Goal: Transaction & Acquisition: Purchase product/service

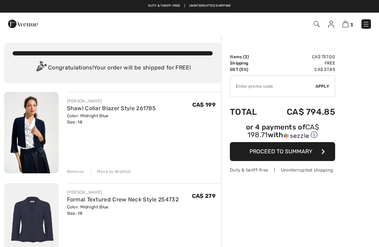
click at [333, 25] on img at bounding box center [331, 24] width 6 height 7
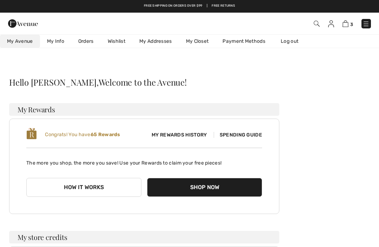
click at [188, 137] on span "My Rewards History" at bounding box center [179, 134] width 66 height 7
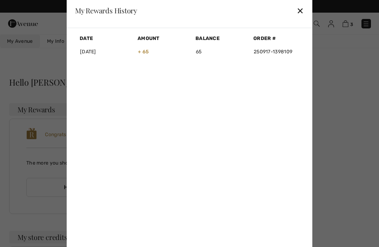
click at [301, 12] on div "✕" at bounding box center [300, 10] width 7 height 15
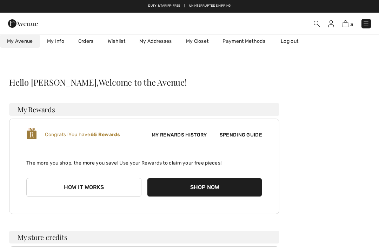
click at [93, 38] on link "Orders" at bounding box center [86, 41] width 30 height 13
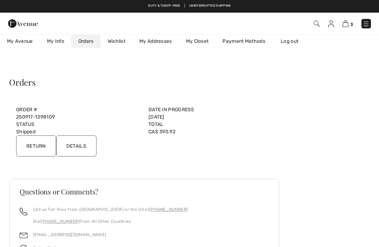
click at [86, 142] on input "Details" at bounding box center [76, 146] width 40 height 21
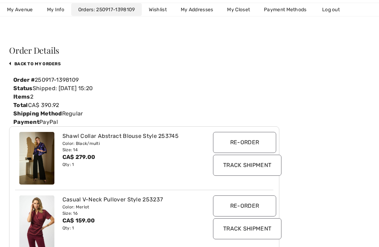
scroll to position [32, 0]
click at [119, 199] on div "Casual V-Neck Pullover Style 253237" at bounding box center [134, 200] width 142 height 8
click at [39, 225] on img at bounding box center [36, 222] width 35 height 53
click at [251, 206] on input "Re-order" at bounding box center [244, 206] width 63 height 21
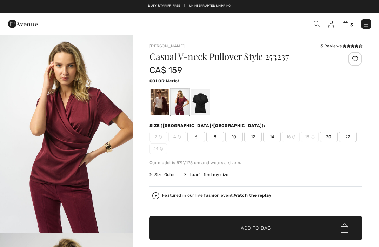
checkbox input "true"
click at [312, 143] on div "2 4 6 8 10 12 14 16 18 20 22 24" at bounding box center [256, 143] width 213 height 22
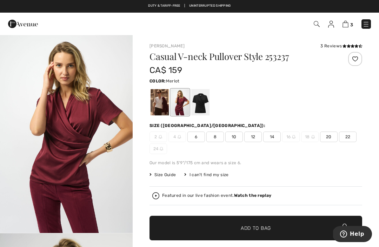
click at [313, 137] on img at bounding box center [314, 137] width 4 height 4
click at [312, 138] on img at bounding box center [314, 137] width 4 height 4
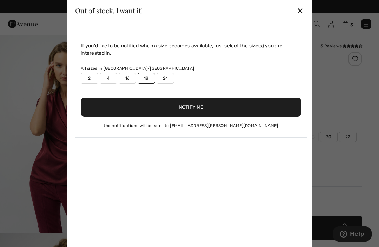
click at [193, 110] on button "Notify Me" at bounding box center [191, 107] width 221 height 19
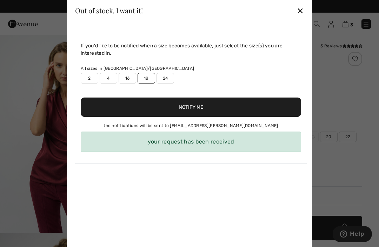
click at [302, 10] on div "✕" at bounding box center [300, 10] width 7 height 15
